Goal: Find specific page/section: Find specific page/section

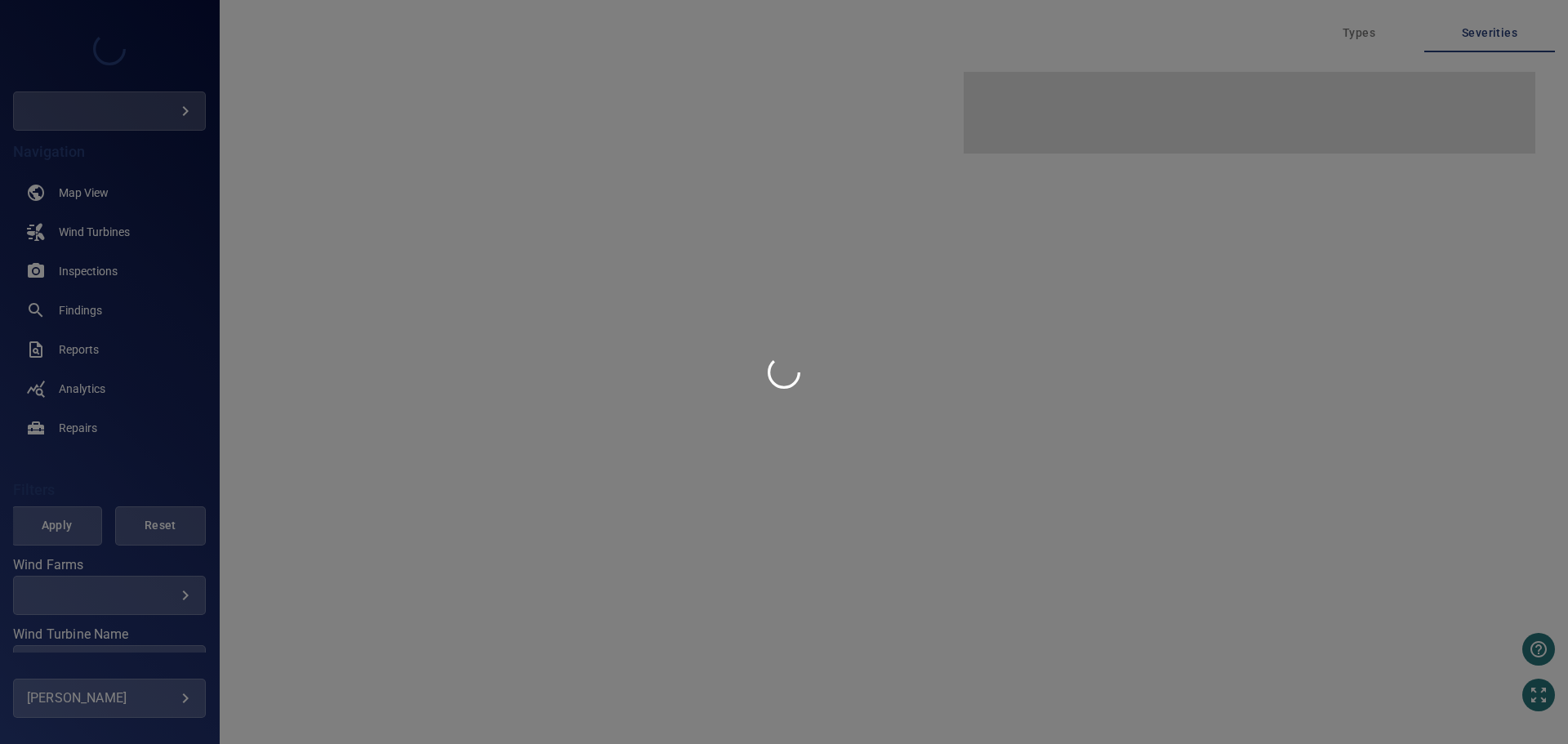
type input "****"
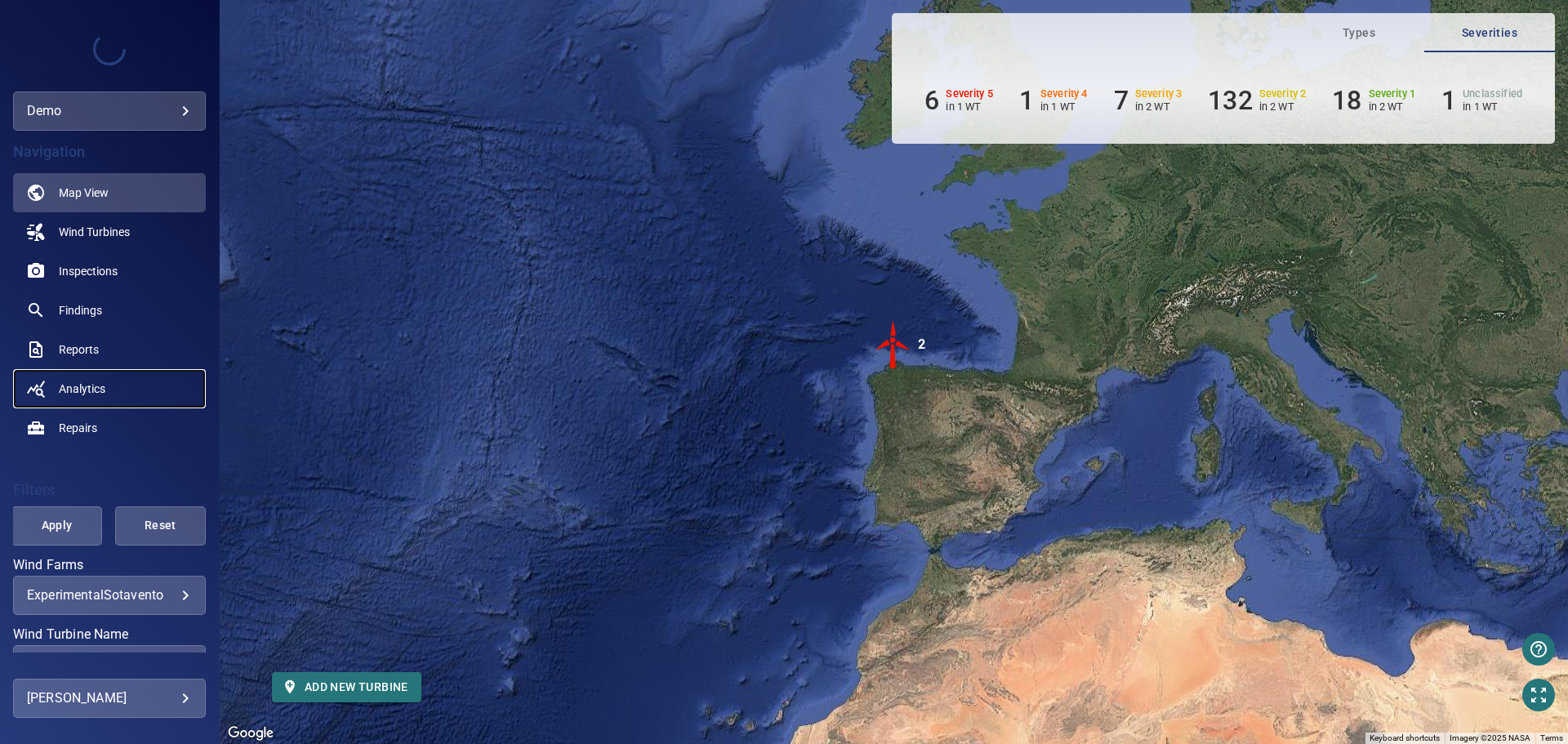
click at [68, 387] on span "Analytics" at bounding box center [82, 389] width 47 height 17
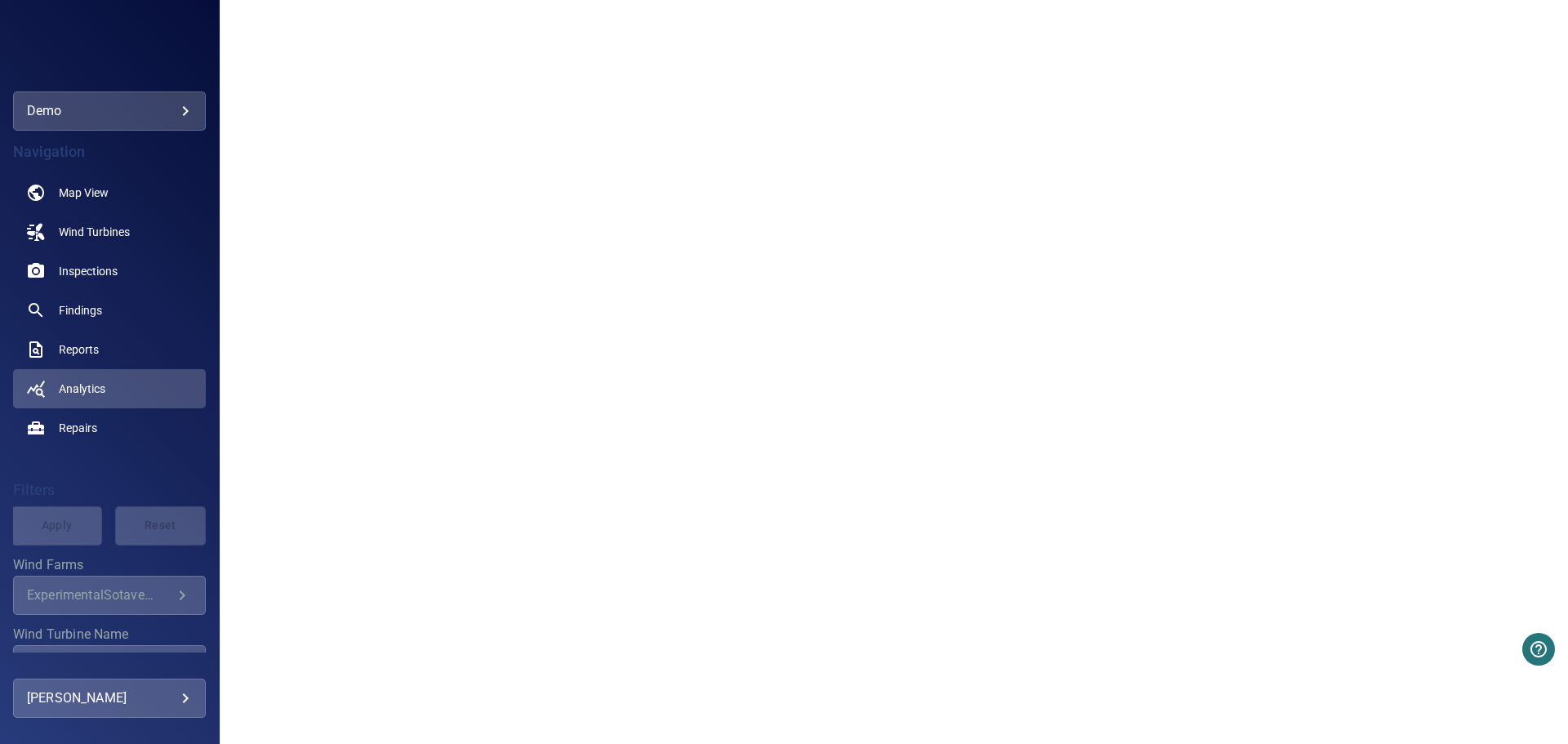
scroll to position [81, 0]
